Goal: Navigation & Orientation: Find specific page/section

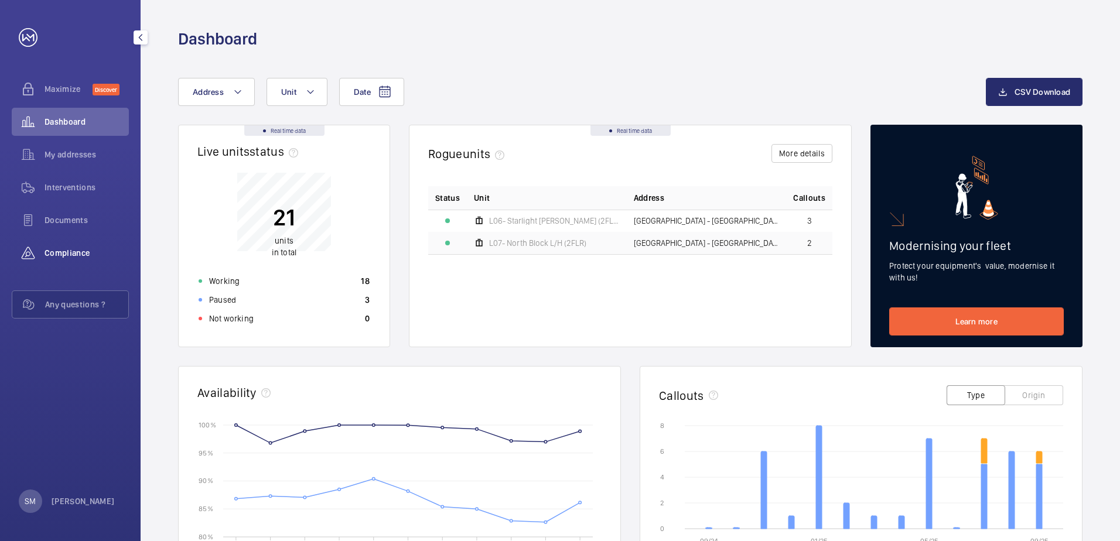
click at [64, 250] on span "Compliance" at bounding box center [87, 253] width 84 height 12
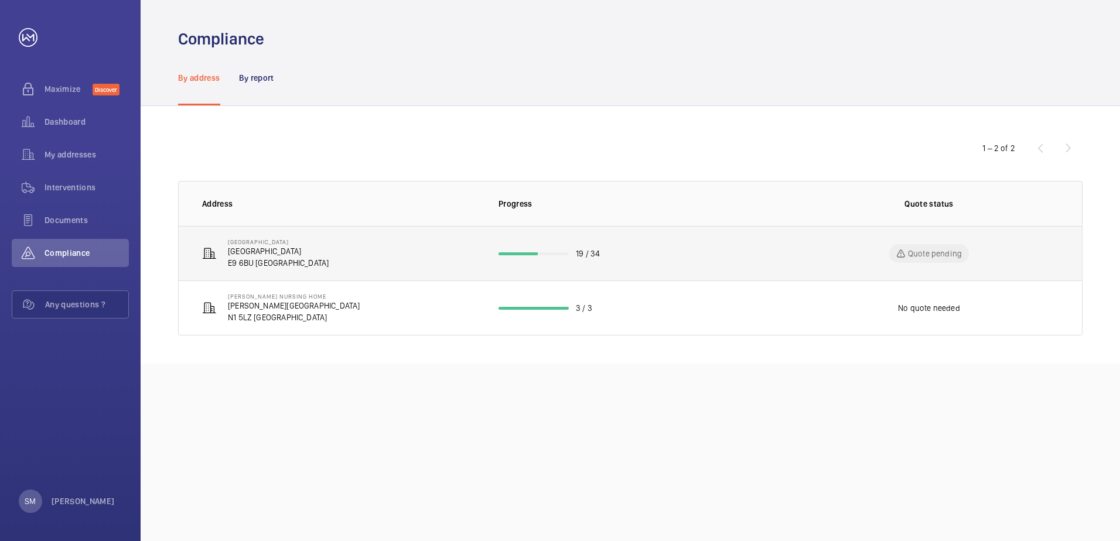
click at [382, 246] on td "[GEOGRAPHIC_DATA] [GEOGRAPHIC_DATA] [GEOGRAPHIC_DATA]" at bounding box center [329, 253] width 301 height 54
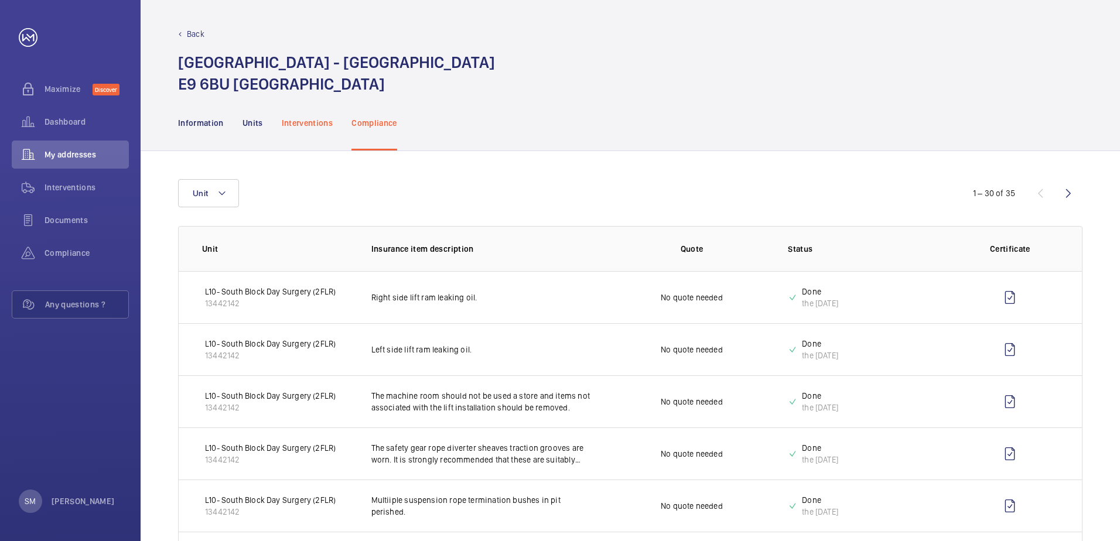
click at [316, 125] on p "Interventions" at bounding box center [308, 123] width 52 height 12
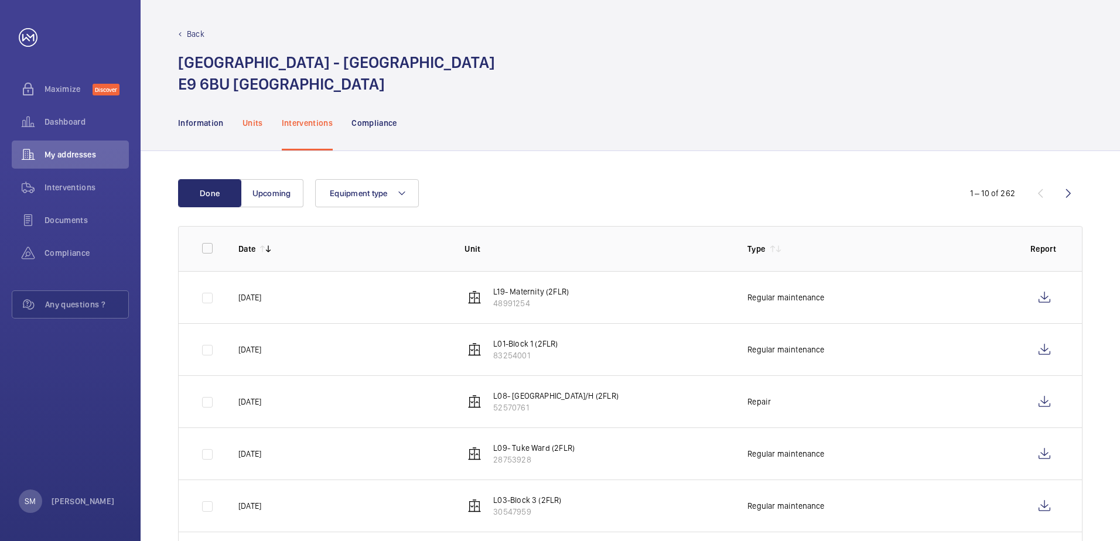
click at [256, 124] on p "Units" at bounding box center [252, 123] width 20 height 12
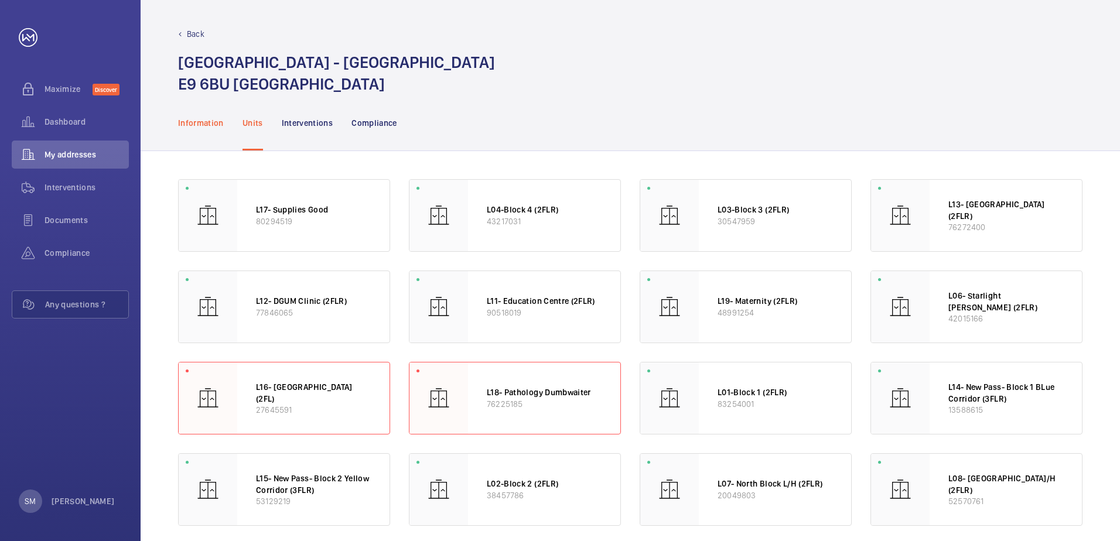
click at [208, 124] on p "Information" at bounding box center [201, 123] width 46 height 12
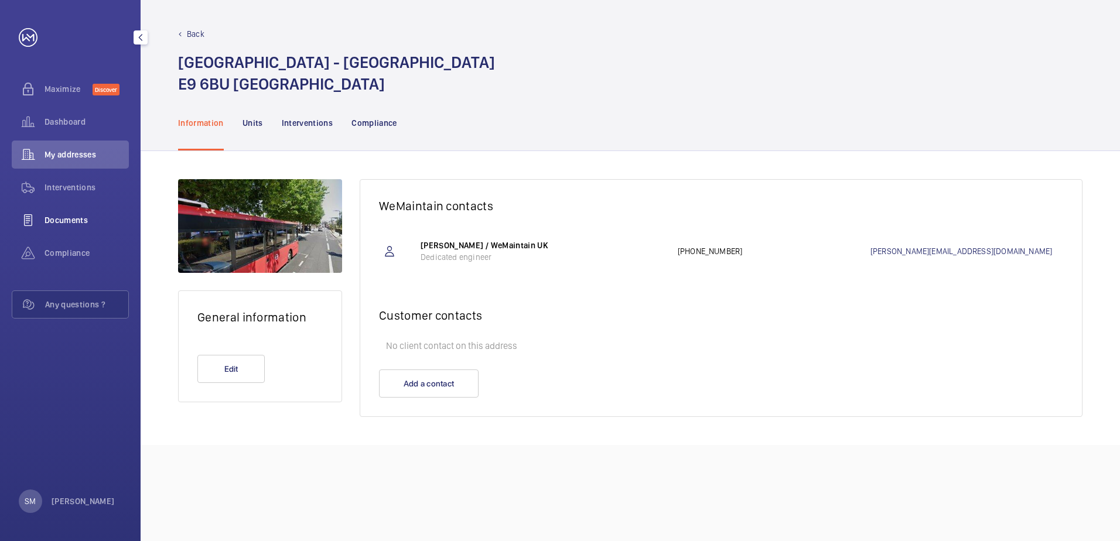
click at [70, 225] on span "Documents" at bounding box center [87, 220] width 84 height 12
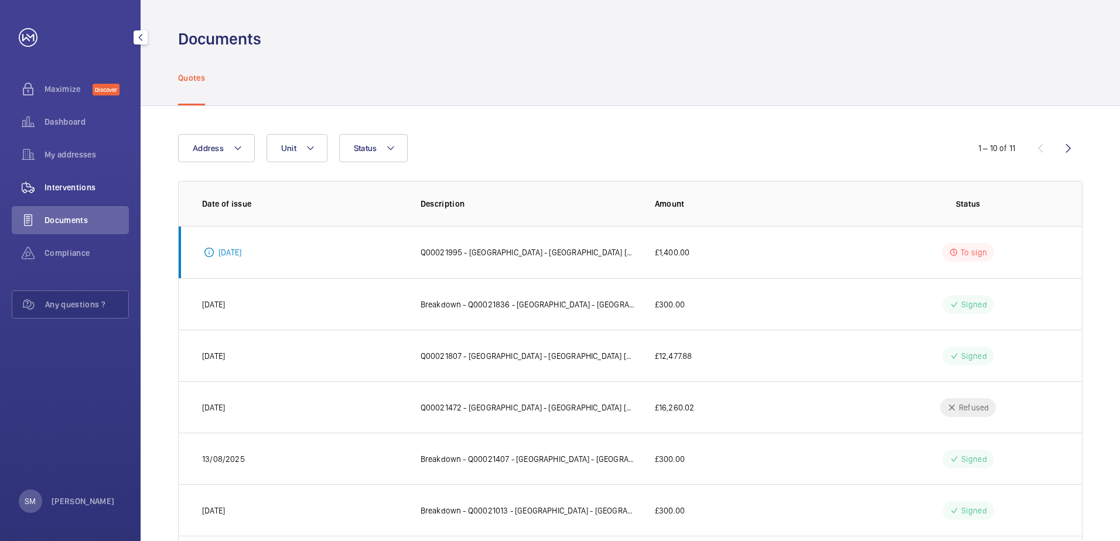
click at [84, 183] on span "Interventions" at bounding box center [87, 188] width 84 height 12
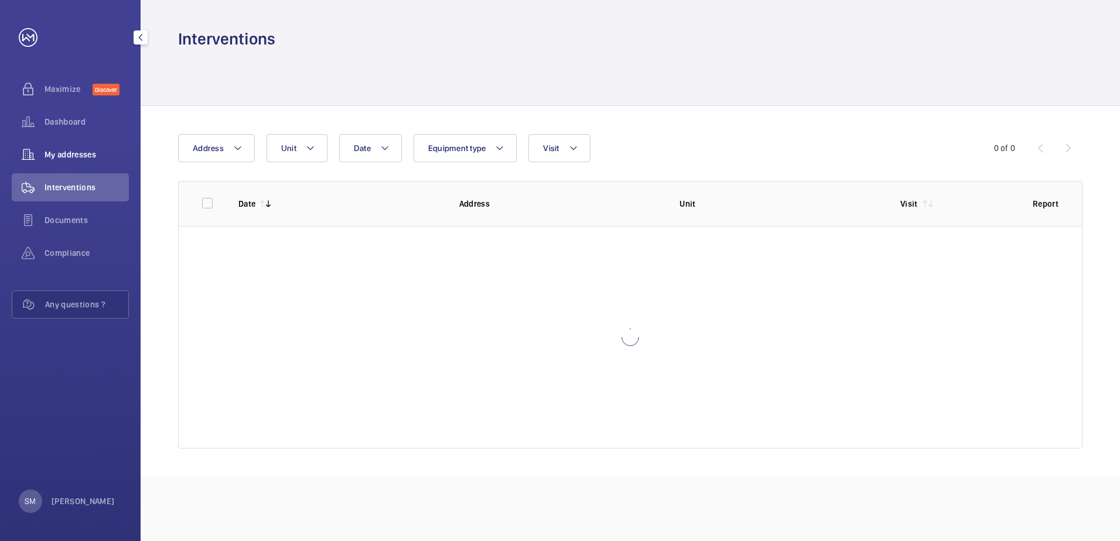
click at [91, 156] on span "My addresses" at bounding box center [87, 155] width 84 height 12
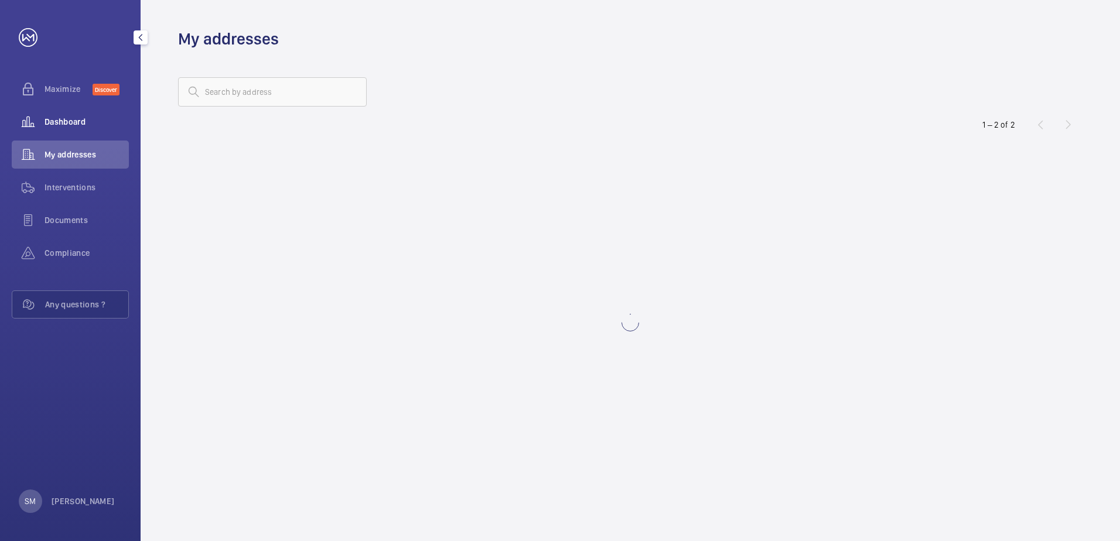
click at [80, 122] on span "Dashboard" at bounding box center [87, 122] width 84 height 12
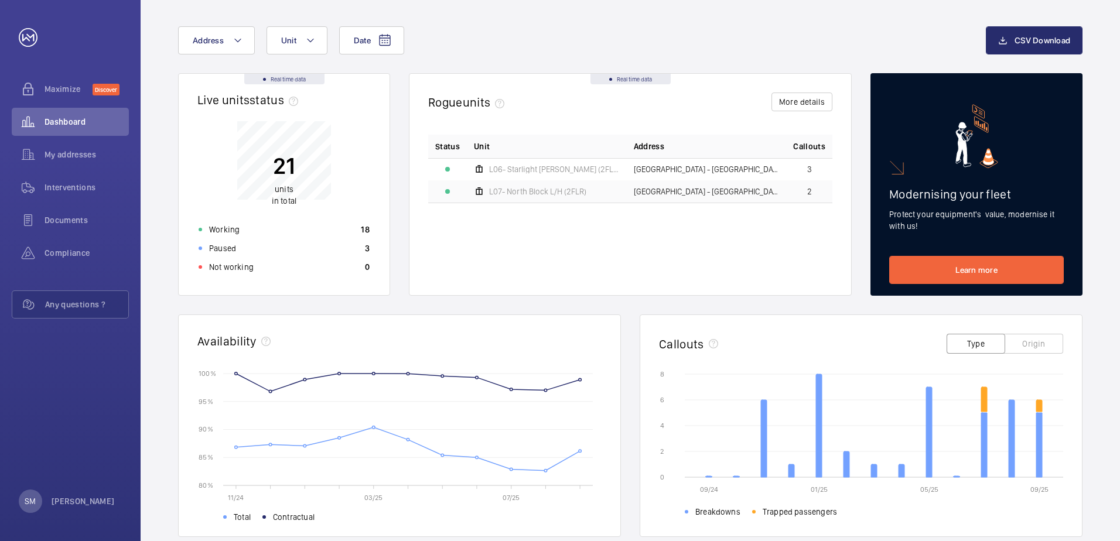
scroll to position [24, 0]
